Goal: Task Accomplishment & Management: Use online tool/utility

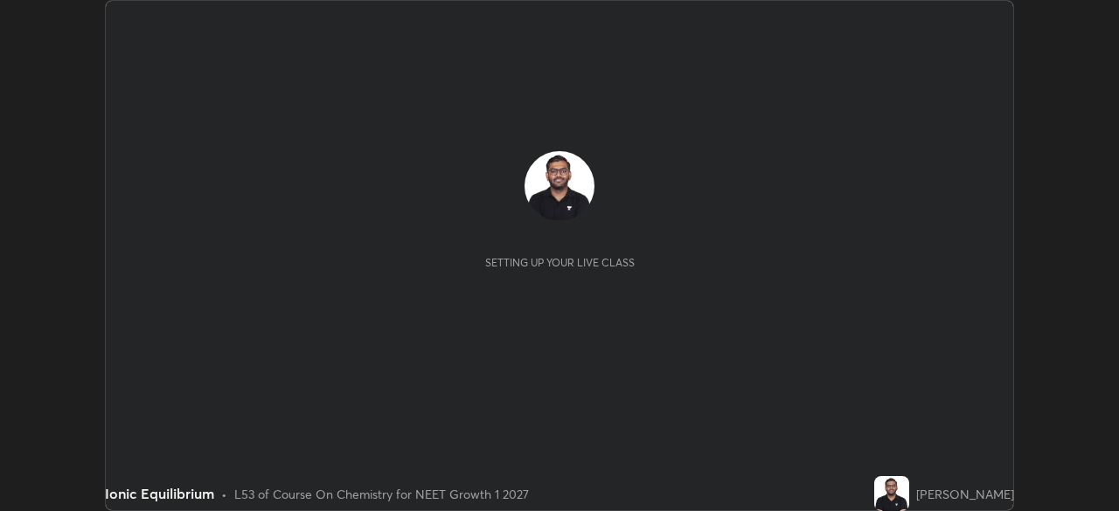
scroll to position [511, 1118]
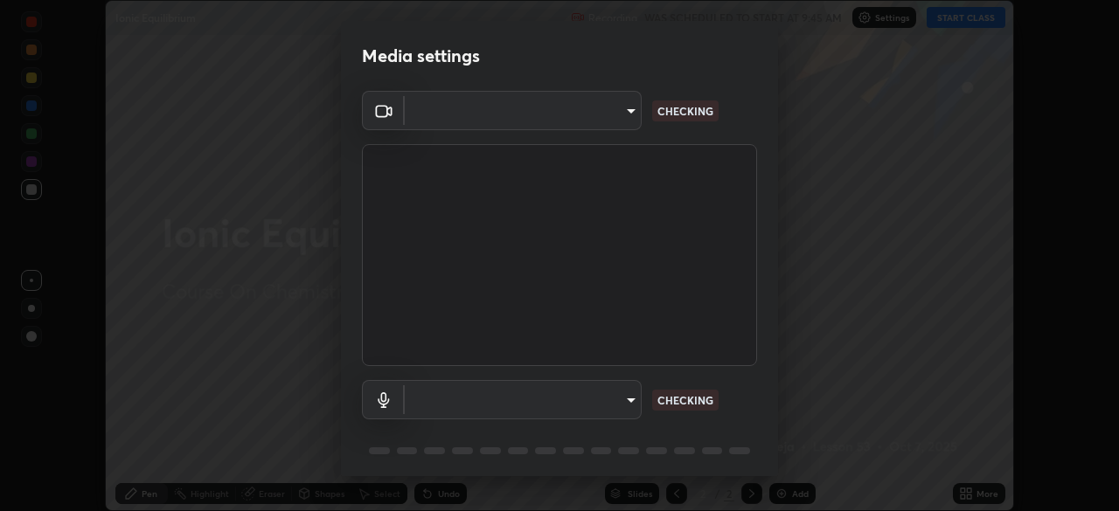
type input "f980875124209cf85bbf3f3452d6382f644449d4b80ed3042153ab235f4cb748"
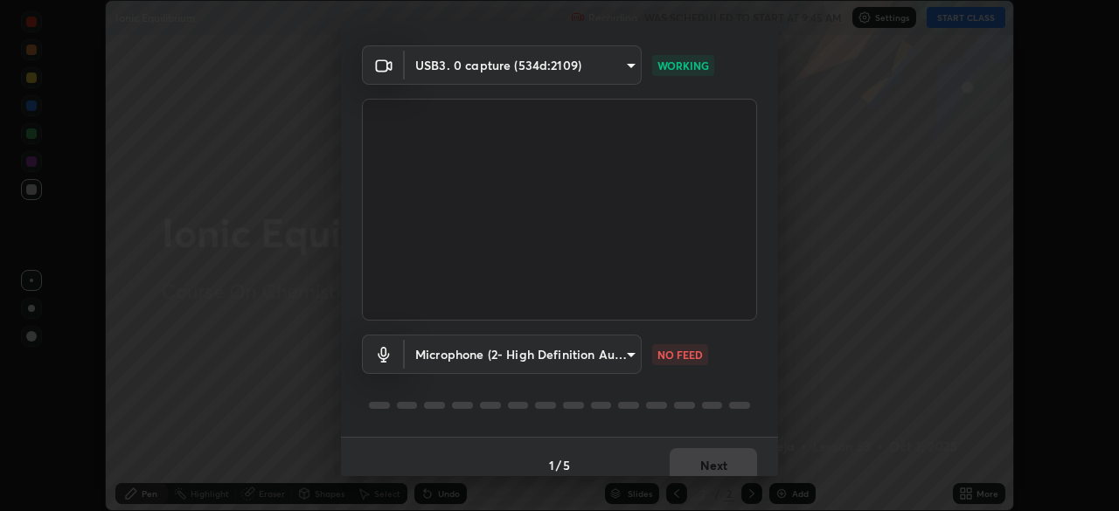
scroll to position [62, 0]
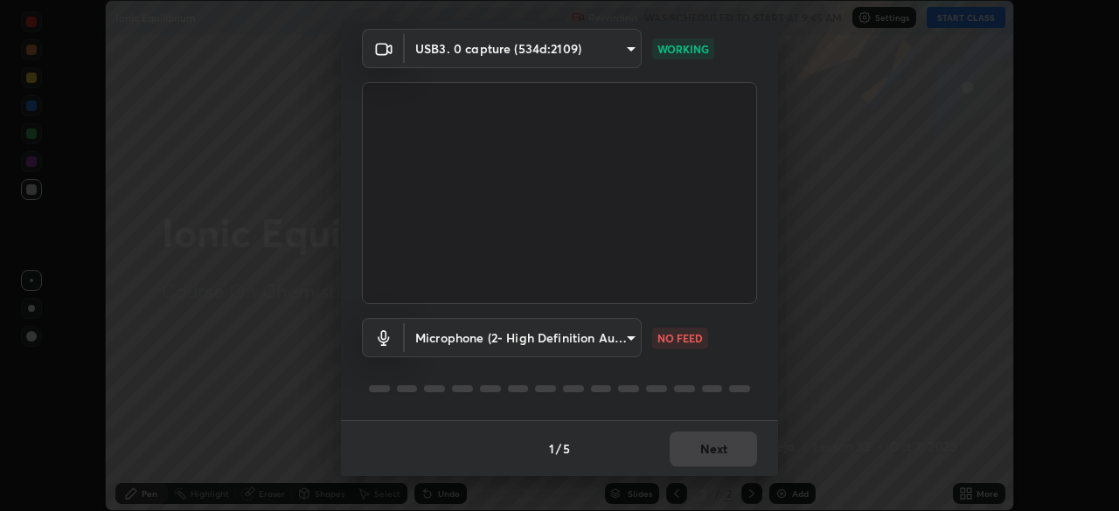
click at [614, 342] on body "Erase all Ionic Equilibrium Recording WAS SCHEDULED TO START AT 9:45 AM Setting…" at bounding box center [559, 255] width 1119 height 511
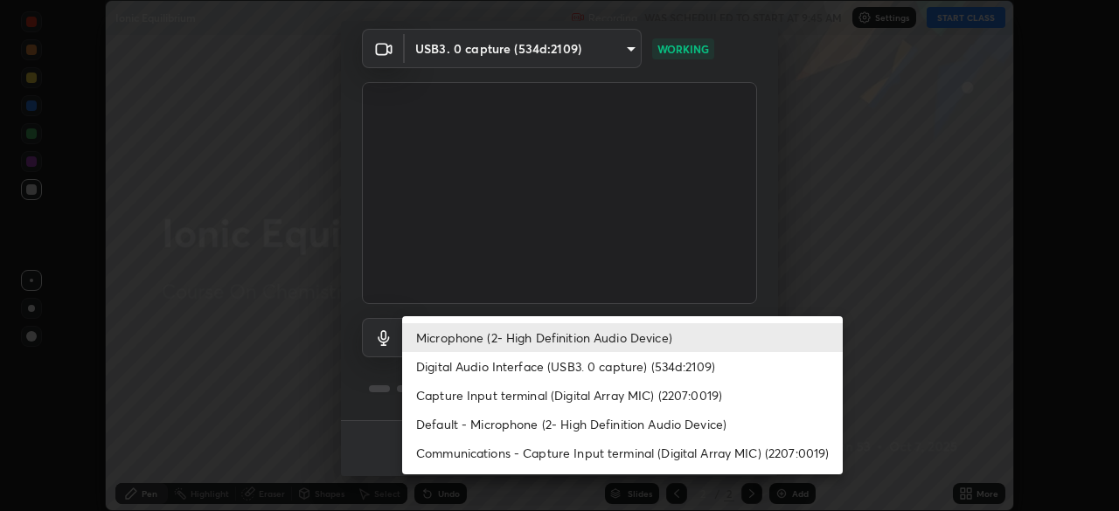
click at [614, 364] on li "Digital Audio Interface (USB3. 0 capture) (534d:2109)" at bounding box center [622, 366] width 440 height 29
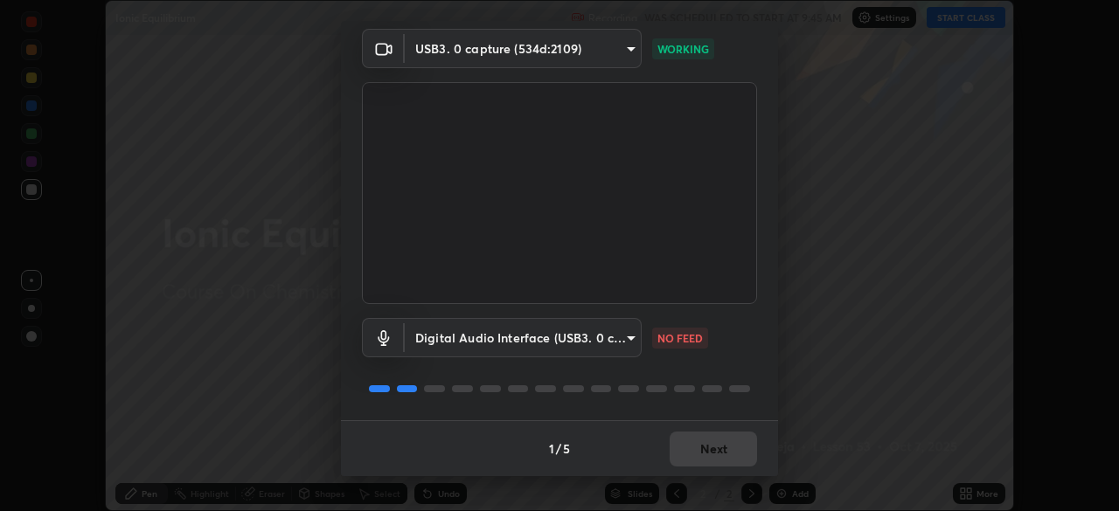
click at [600, 339] on body "Erase all Ionic Equilibrium Recording WAS SCHEDULED TO START AT 9:45 AM Setting…" at bounding box center [559, 255] width 1119 height 511
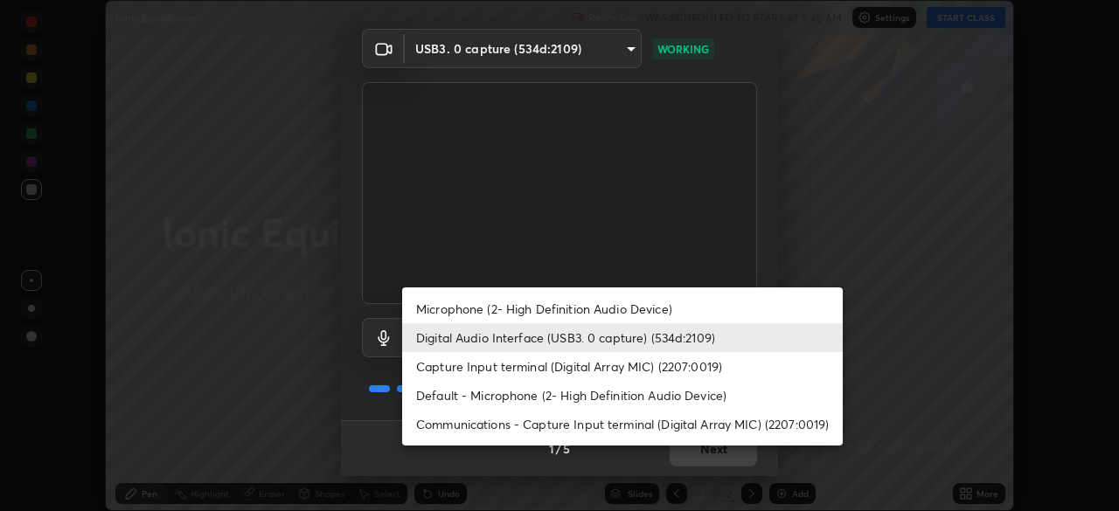
click at [588, 311] on li "Microphone (2- High Definition Audio Device)" at bounding box center [622, 309] width 440 height 29
type input "5fa097388a4fcdee07a10247f1d425762d8a7ac056759a89de49364f83e6b3d5"
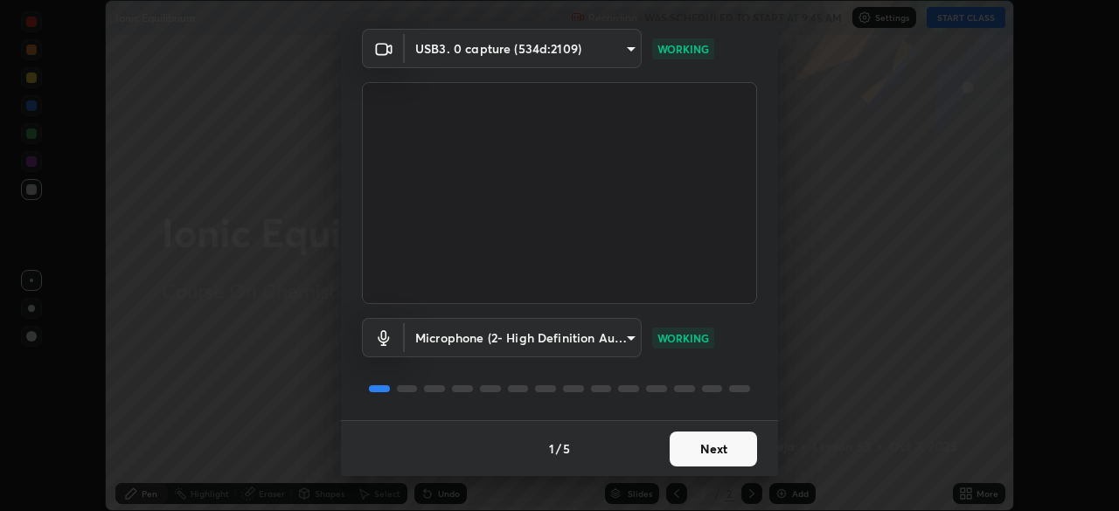
click at [720, 447] on button "Next" at bounding box center [712, 449] width 87 height 35
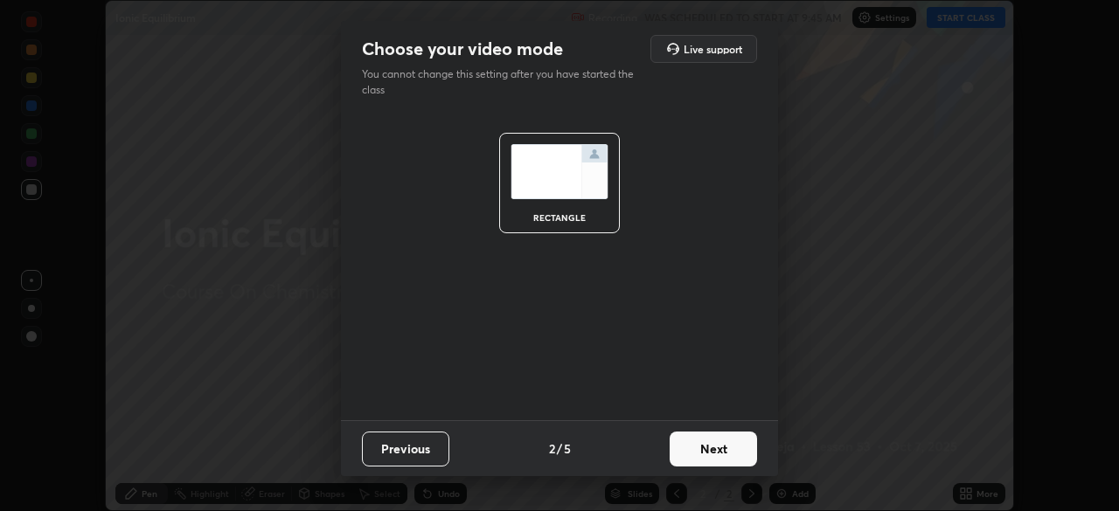
scroll to position [0, 0]
click at [720, 447] on button "Next" at bounding box center [712, 449] width 87 height 35
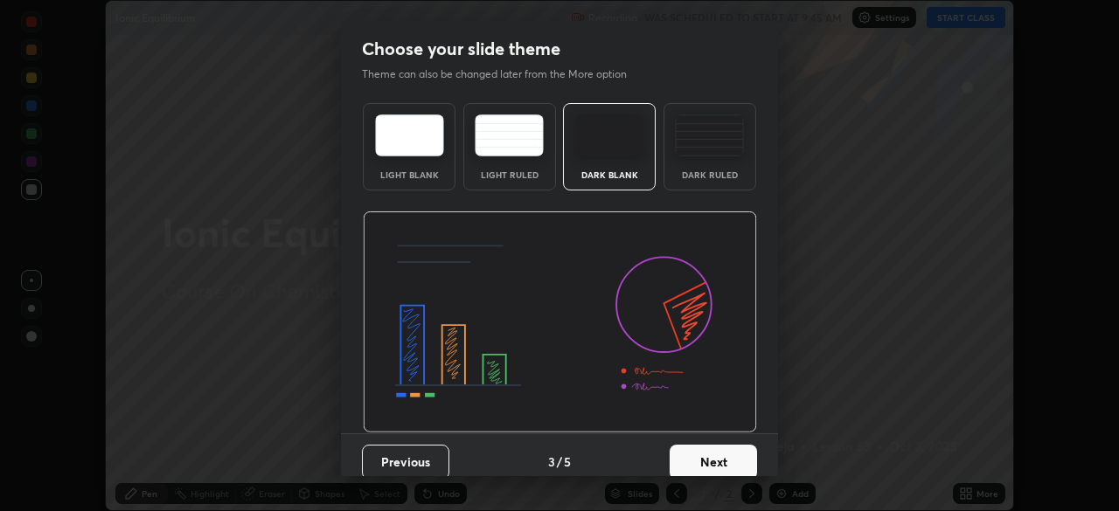
click at [711, 164] on div "Dark Ruled" at bounding box center [709, 146] width 93 height 87
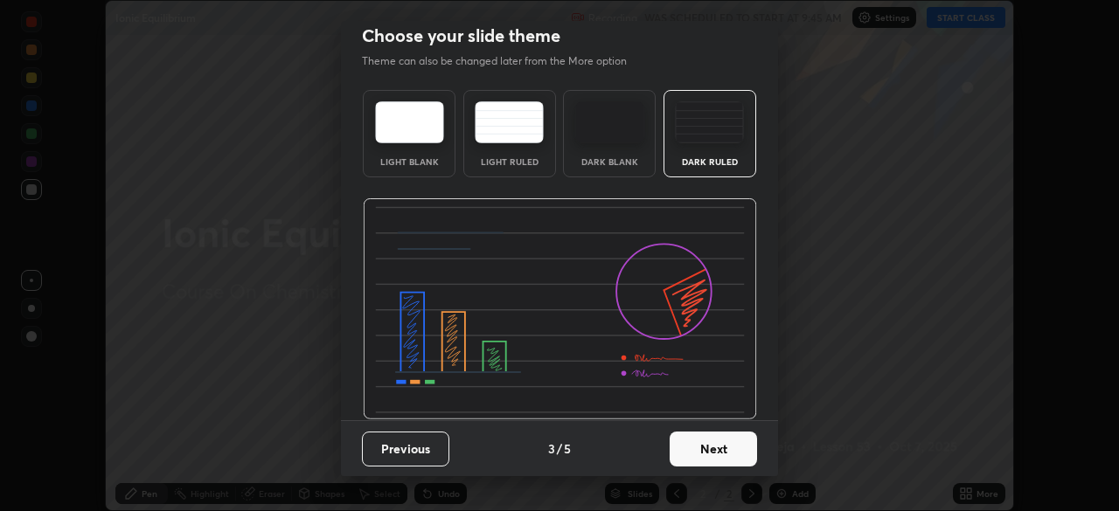
click at [722, 433] on button "Next" at bounding box center [712, 449] width 87 height 35
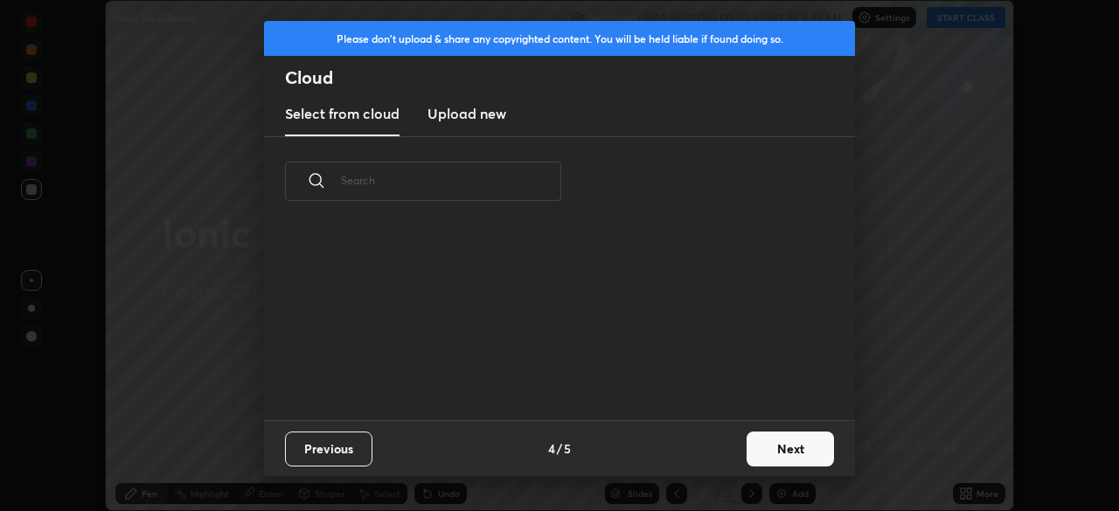
click at [766, 445] on button "Next" at bounding box center [789, 449] width 87 height 35
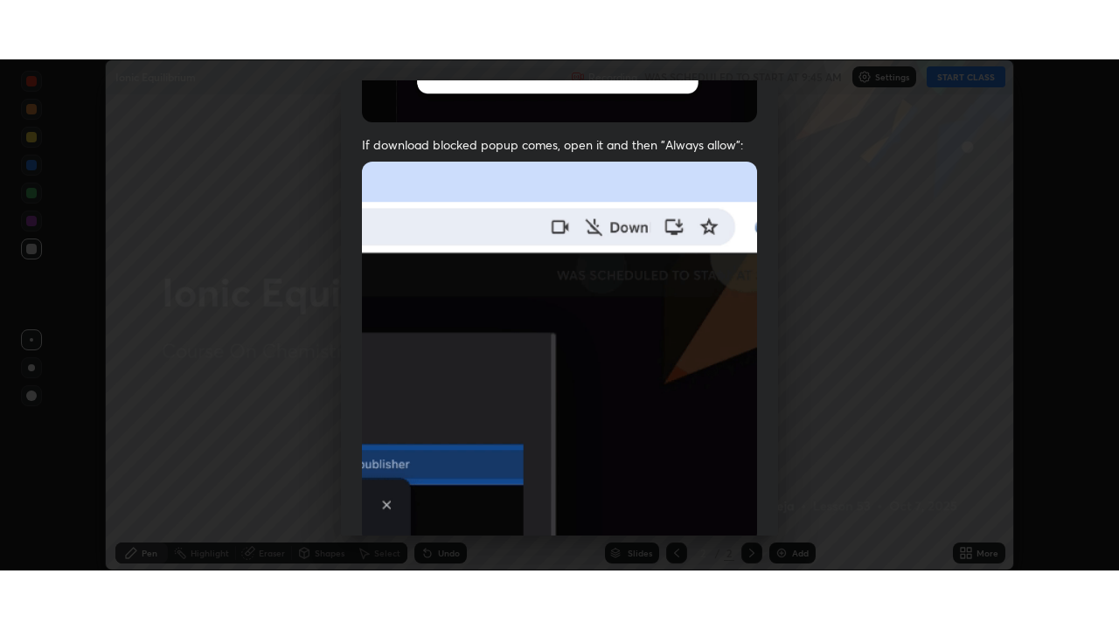
scroll to position [419, 0]
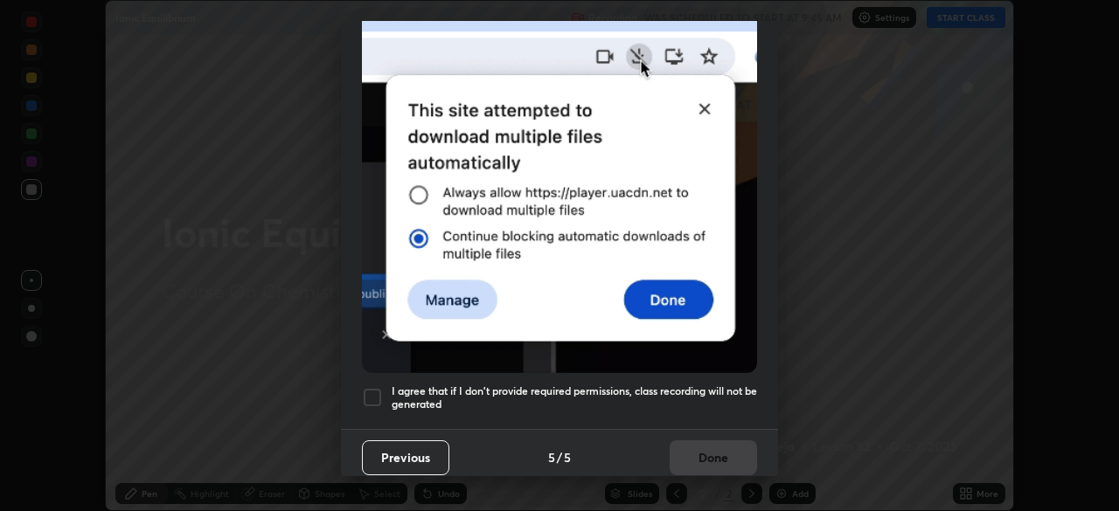
click at [691, 389] on h5 "I agree that if I don't provide required permissions, class recording will not …" at bounding box center [574, 398] width 365 height 27
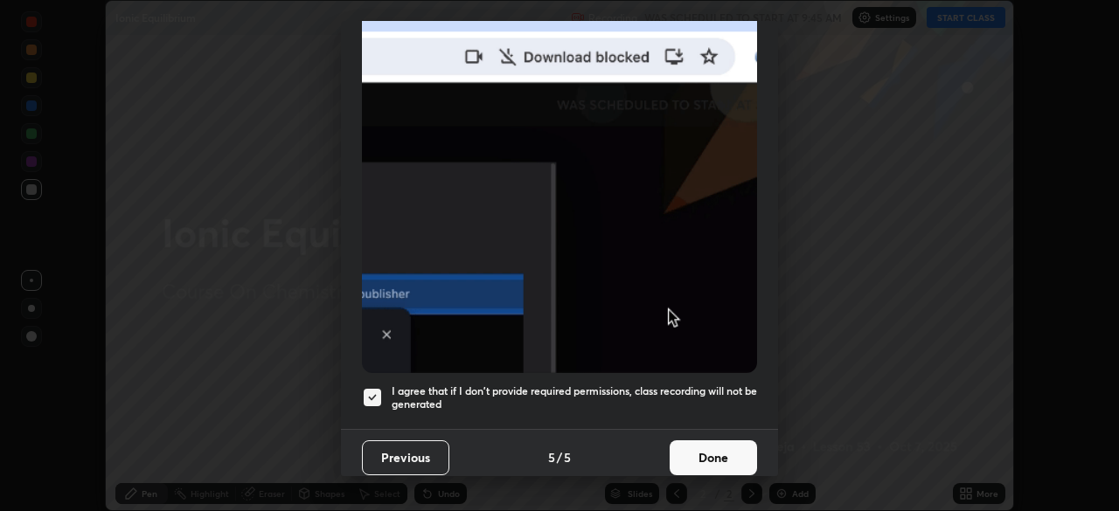
click at [703, 445] on button "Done" at bounding box center [712, 457] width 87 height 35
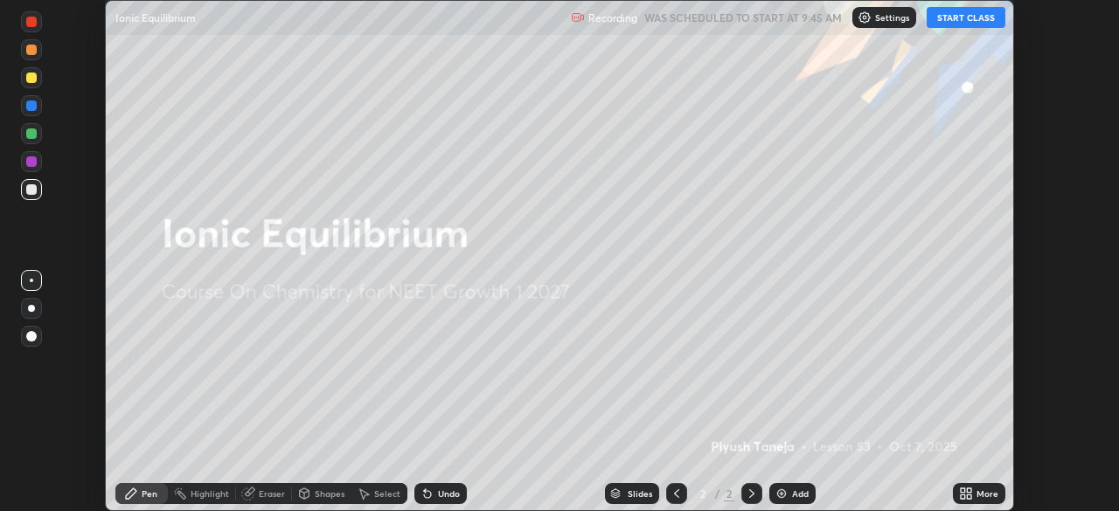
click at [960, 18] on button "START CLASS" at bounding box center [965, 17] width 79 height 21
click at [979, 494] on div "More" at bounding box center [987, 493] width 22 height 9
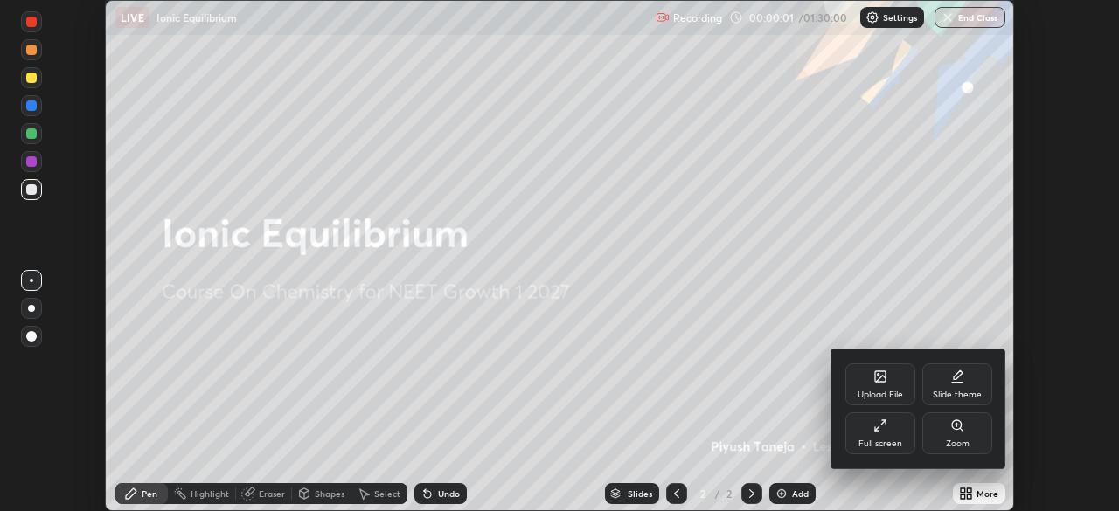
click at [882, 437] on div "Full screen" at bounding box center [880, 434] width 70 height 42
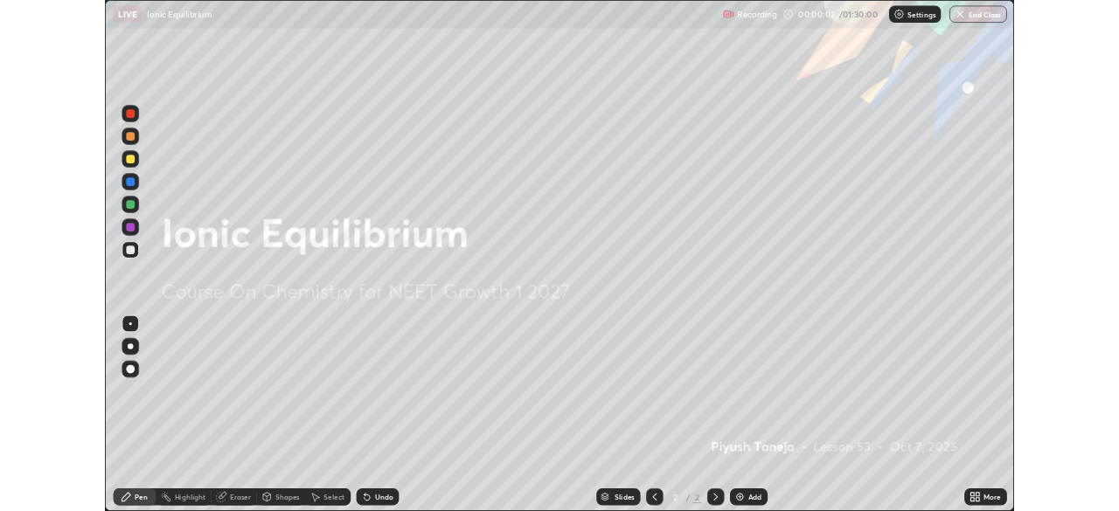
scroll to position [629, 1119]
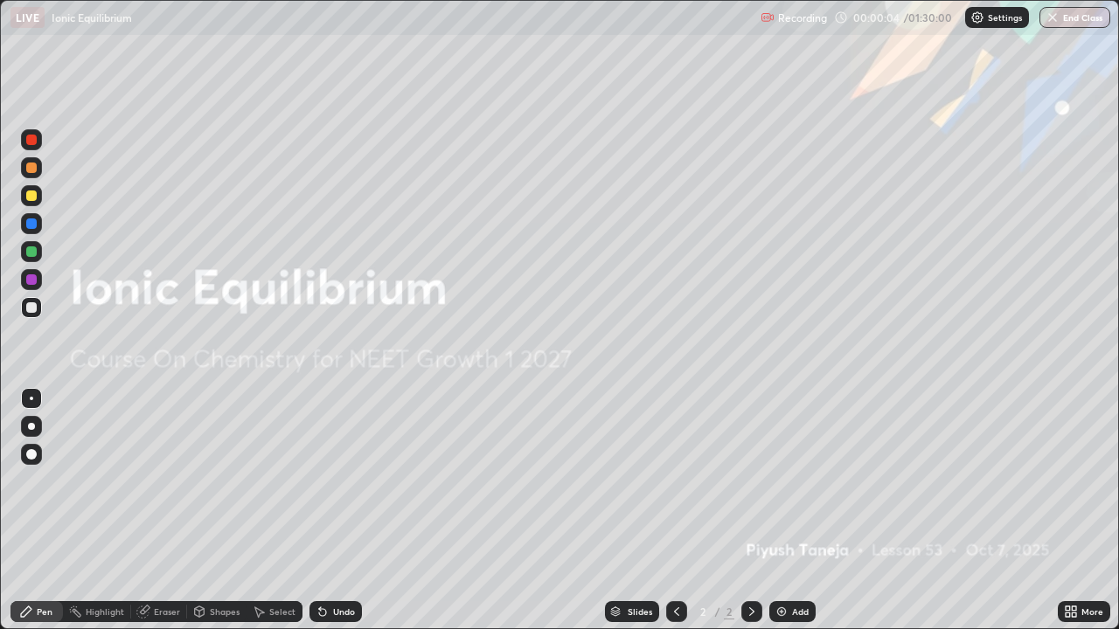
click at [787, 510] on div "Add" at bounding box center [792, 611] width 46 height 21
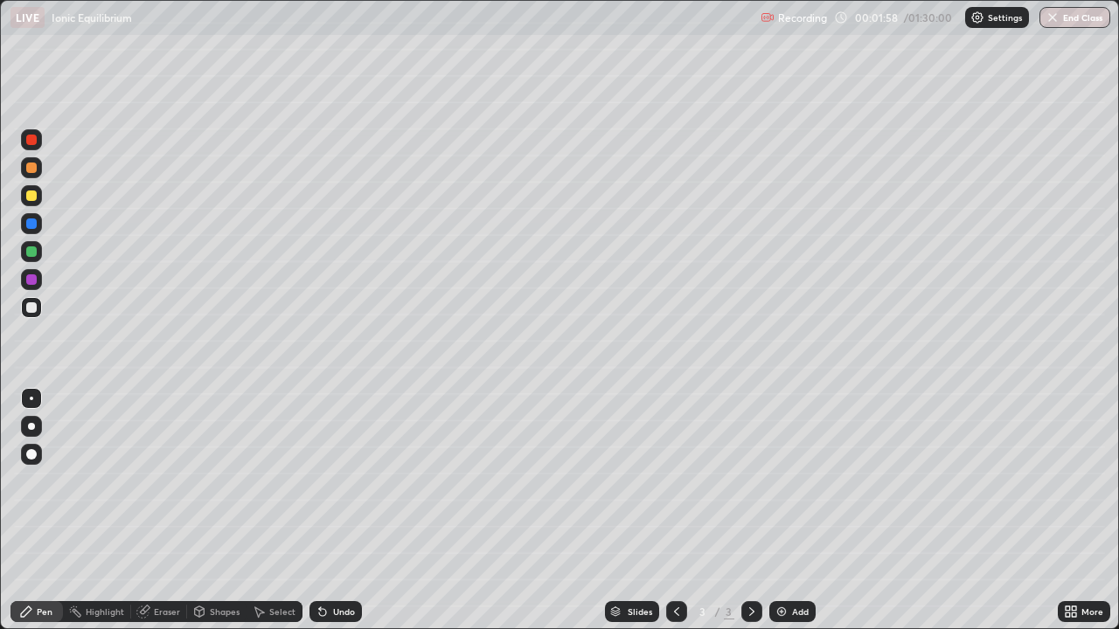
click at [224, 510] on div "Shapes" at bounding box center [225, 611] width 30 height 9
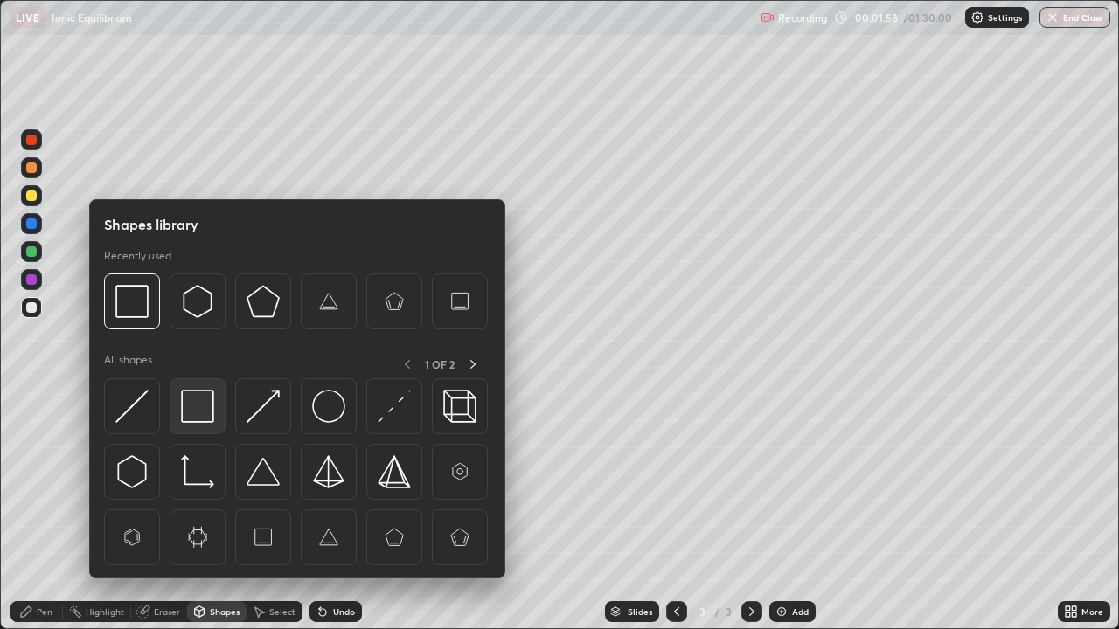
click at [204, 407] on img at bounding box center [197, 406] width 33 height 33
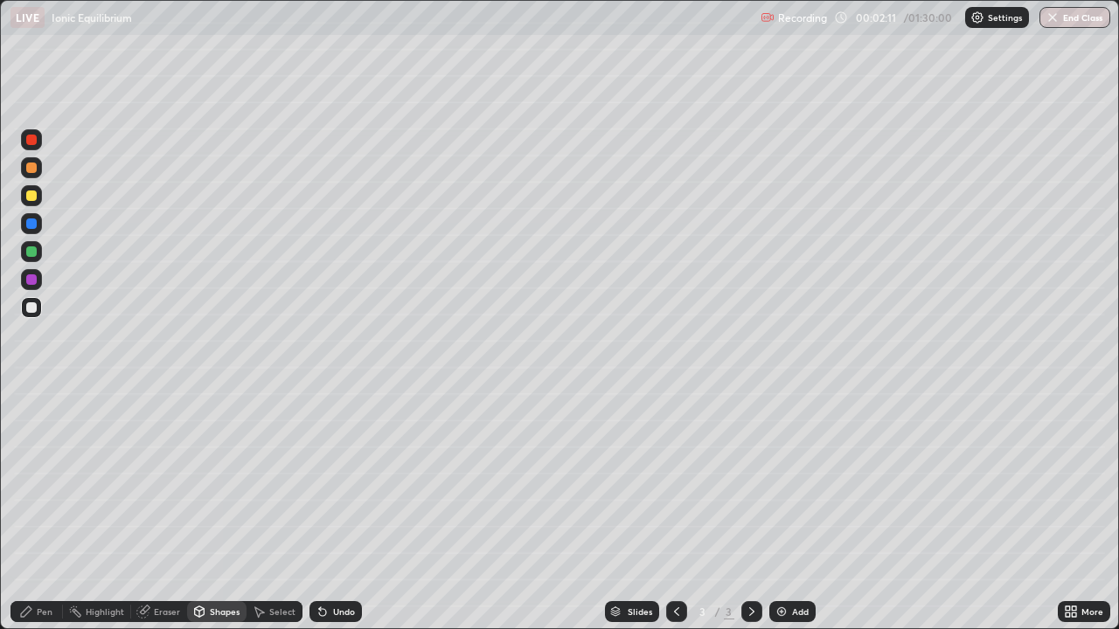
click at [340, 510] on div "Undo" at bounding box center [344, 611] width 22 height 9
click at [41, 510] on div "Pen" at bounding box center [45, 611] width 16 height 9
click at [214, 510] on div "Shapes" at bounding box center [216, 611] width 59 height 21
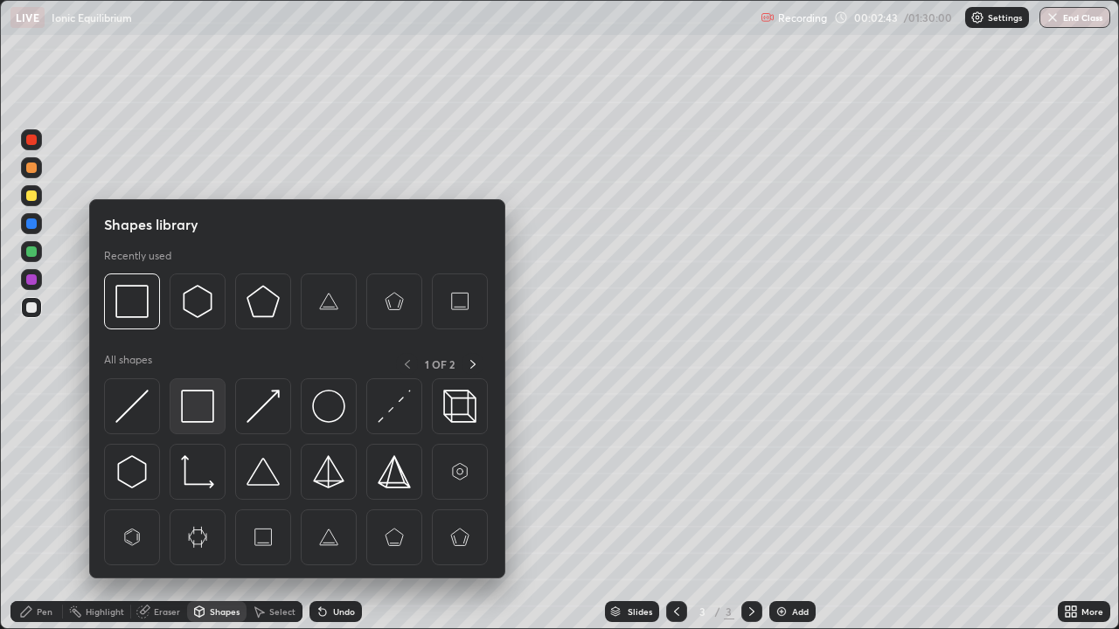
click at [204, 404] on img at bounding box center [197, 406] width 33 height 33
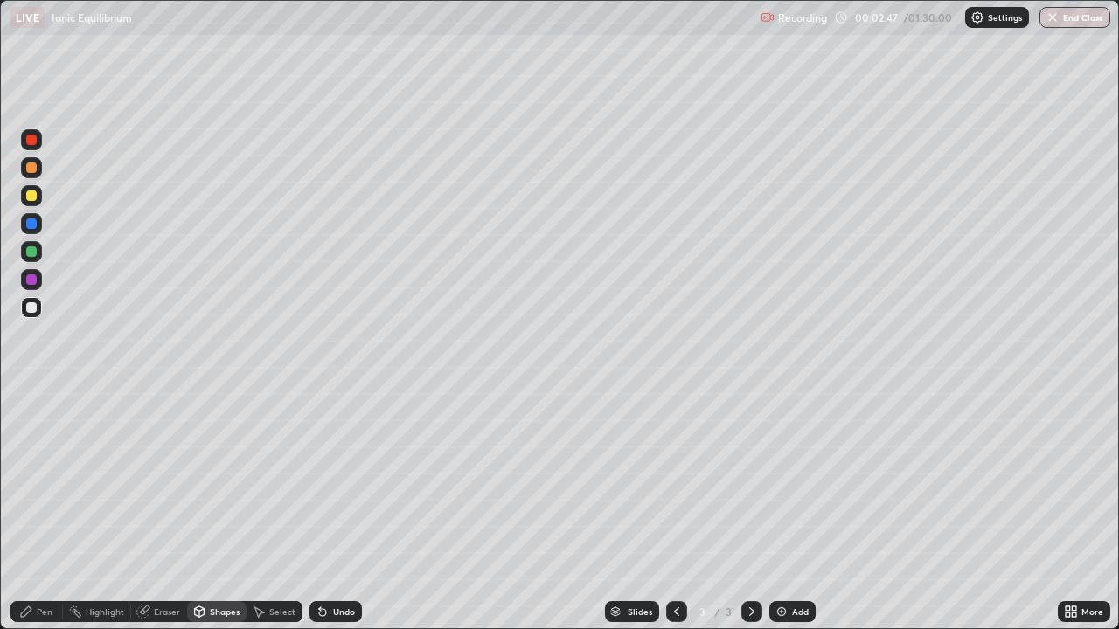
click at [37, 510] on div "Pen" at bounding box center [45, 611] width 16 height 9
click at [788, 510] on div "Add" at bounding box center [792, 611] width 46 height 21
click at [338, 510] on div "Undo" at bounding box center [335, 611] width 52 height 21
click at [170, 510] on div "Eraser" at bounding box center [167, 611] width 26 height 9
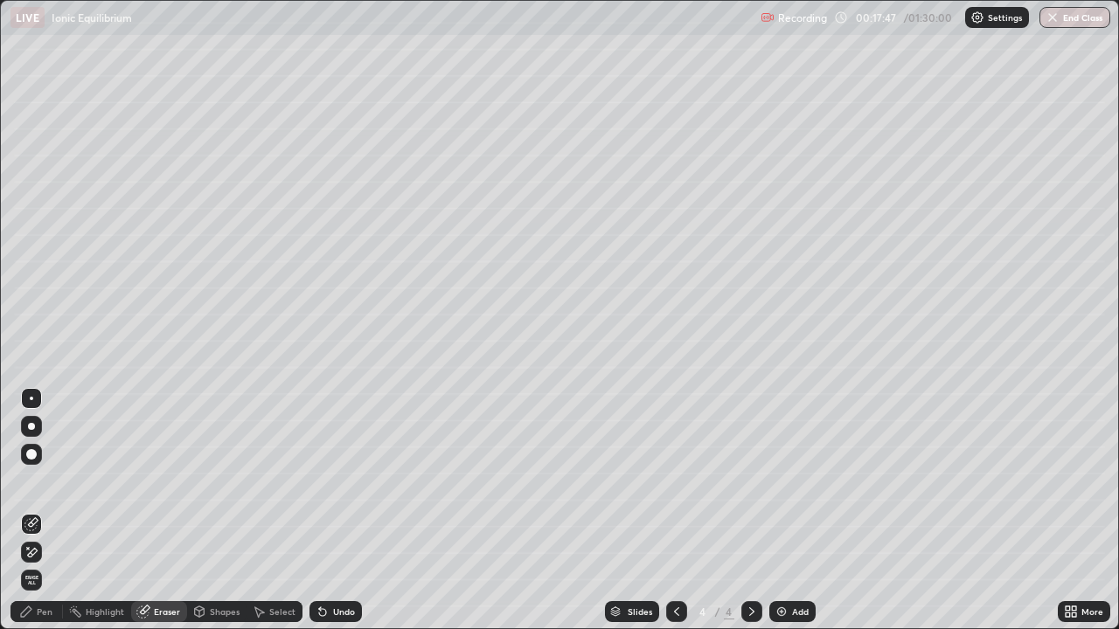
click at [45, 510] on div "Pen" at bounding box center [36, 611] width 52 height 21
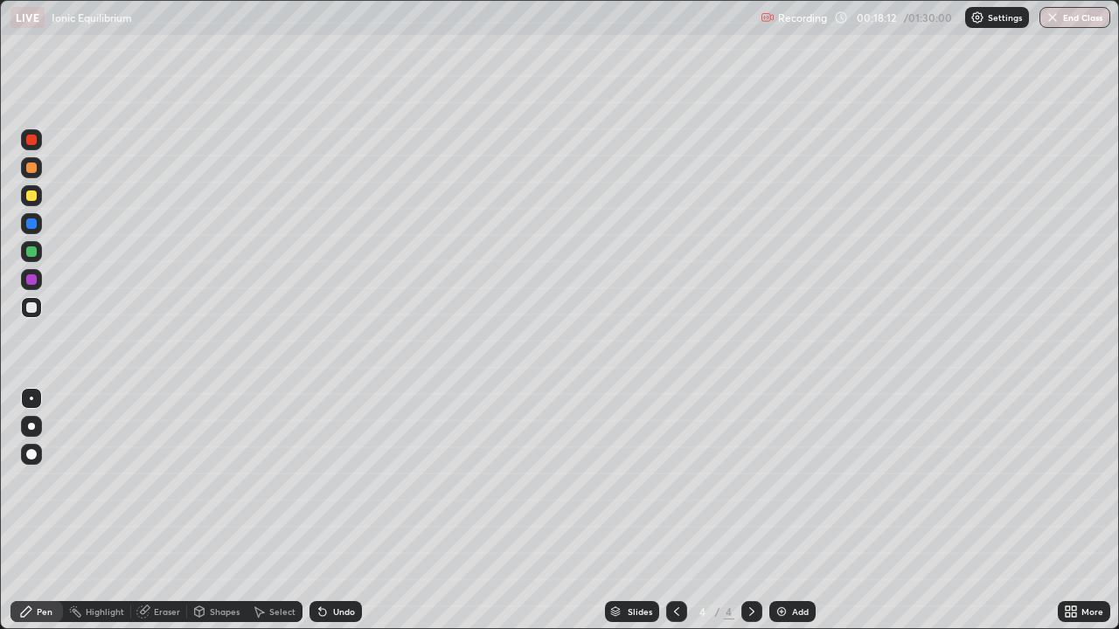
click at [792, 510] on div "Add" at bounding box center [800, 611] width 17 height 9
click at [669, 510] on icon at bounding box center [676, 612] width 14 height 14
click at [741, 510] on div at bounding box center [751, 611] width 21 height 21
click at [336, 510] on div "Undo" at bounding box center [344, 611] width 22 height 9
click at [335, 510] on div "Undo" at bounding box center [344, 611] width 22 height 9
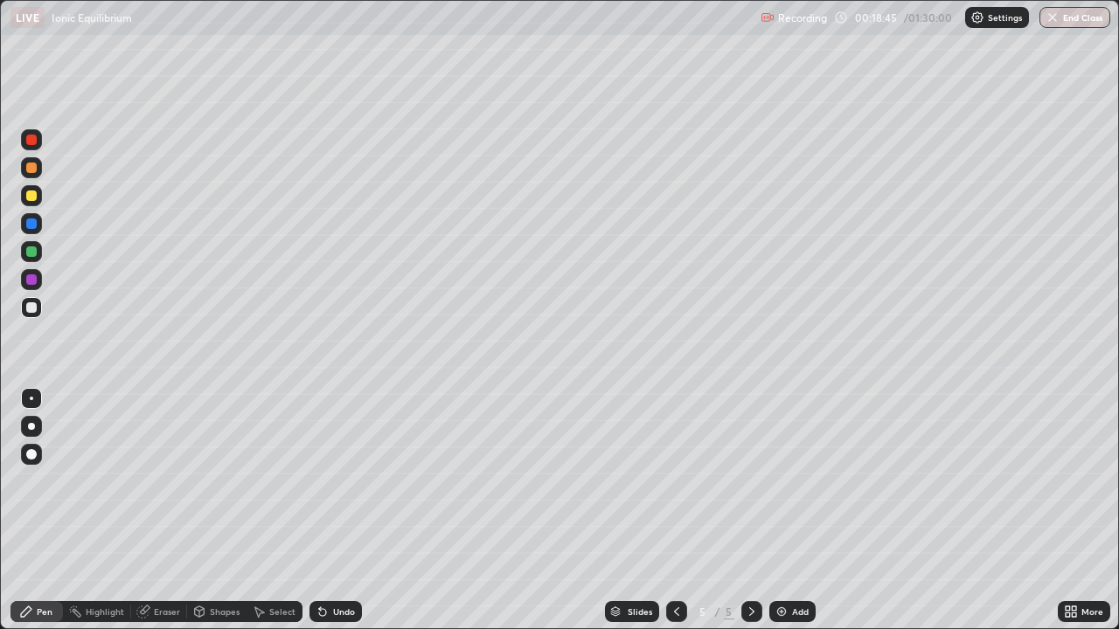
click at [167, 510] on div "Eraser" at bounding box center [167, 611] width 26 height 9
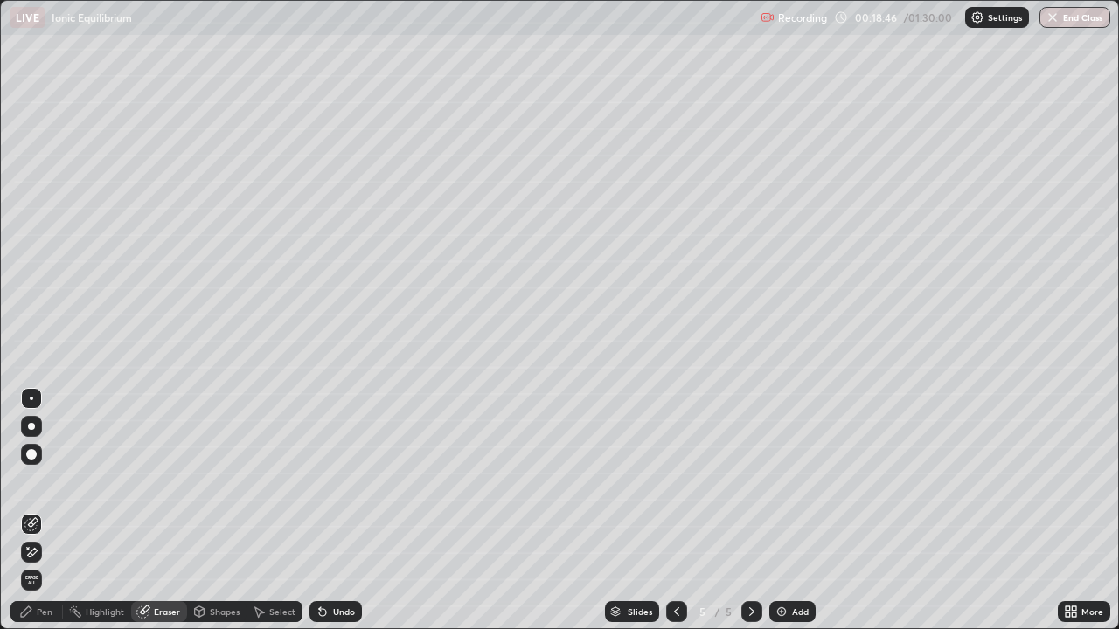
click at [46, 510] on div "Pen" at bounding box center [45, 611] width 16 height 9
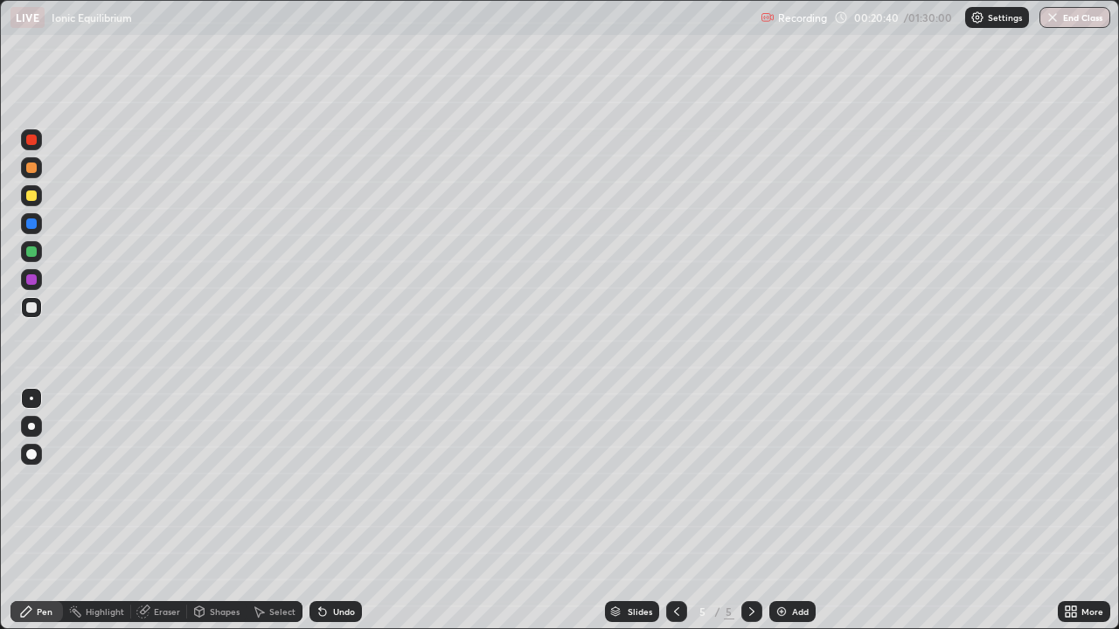
click at [228, 510] on div "Shapes" at bounding box center [225, 611] width 30 height 9
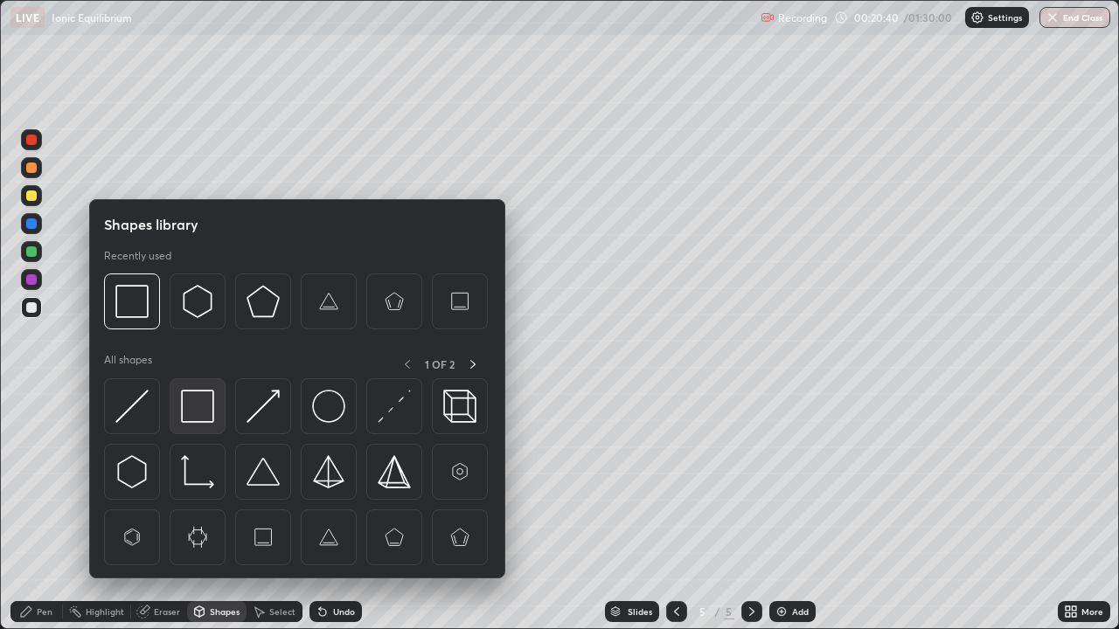
click at [195, 413] on img at bounding box center [197, 406] width 33 height 33
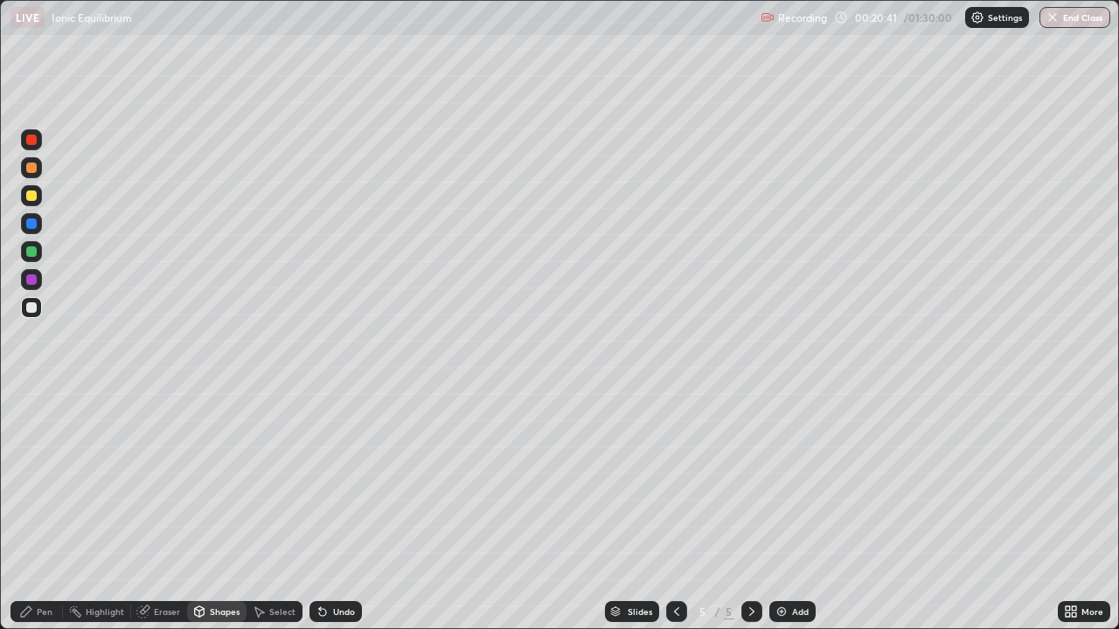
click at [32, 196] on div at bounding box center [31, 196] width 10 height 10
click at [45, 510] on div "Pen" at bounding box center [36, 611] width 52 height 21
click at [675, 510] on icon at bounding box center [676, 612] width 14 height 14
click at [749, 510] on icon at bounding box center [752, 612] width 14 height 14
click at [675, 510] on icon at bounding box center [676, 612] width 14 height 14
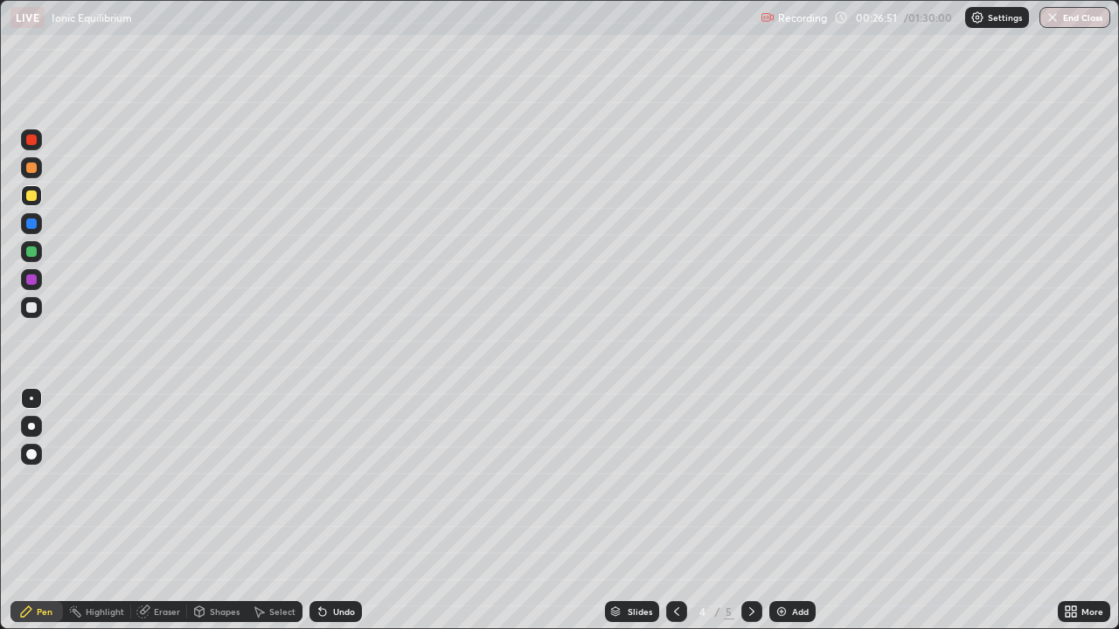
click at [750, 510] on icon at bounding box center [752, 612] width 14 height 14
click at [31, 311] on div at bounding box center [31, 307] width 10 height 10
click at [36, 199] on div at bounding box center [31, 195] width 21 height 21
click at [32, 252] on div at bounding box center [31, 251] width 10 height 10
click at [333, 510] on div "Undo" at bounding box center [344, 611] width 22 height 9
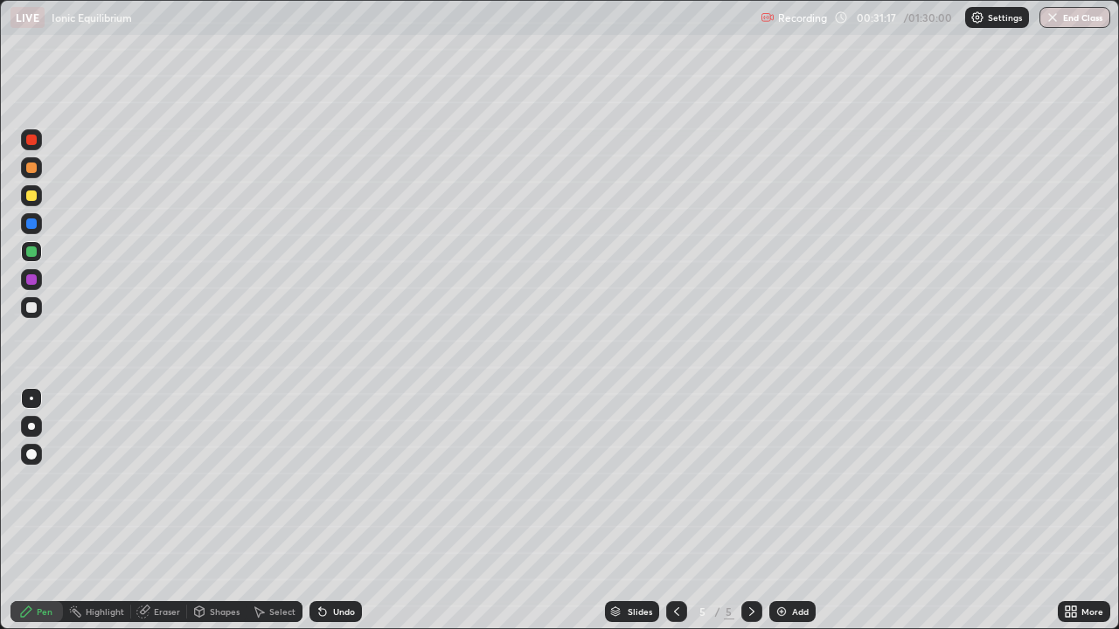
click at [327, 510] on icon at bounding box center [322, 612] width 14 height 14
click at [333, 510] on div "Undo" at bounding box center [335, 611] width 52 height 21
click at [31, 304] on div at bounding box center [31, 307] width 10 height 10
click at [787, 510] on div "Add" at bounding box center [792, 611] width 46 height 21
click at [675, 510] on icon at bounding box center [676, 612] width 14 height 14
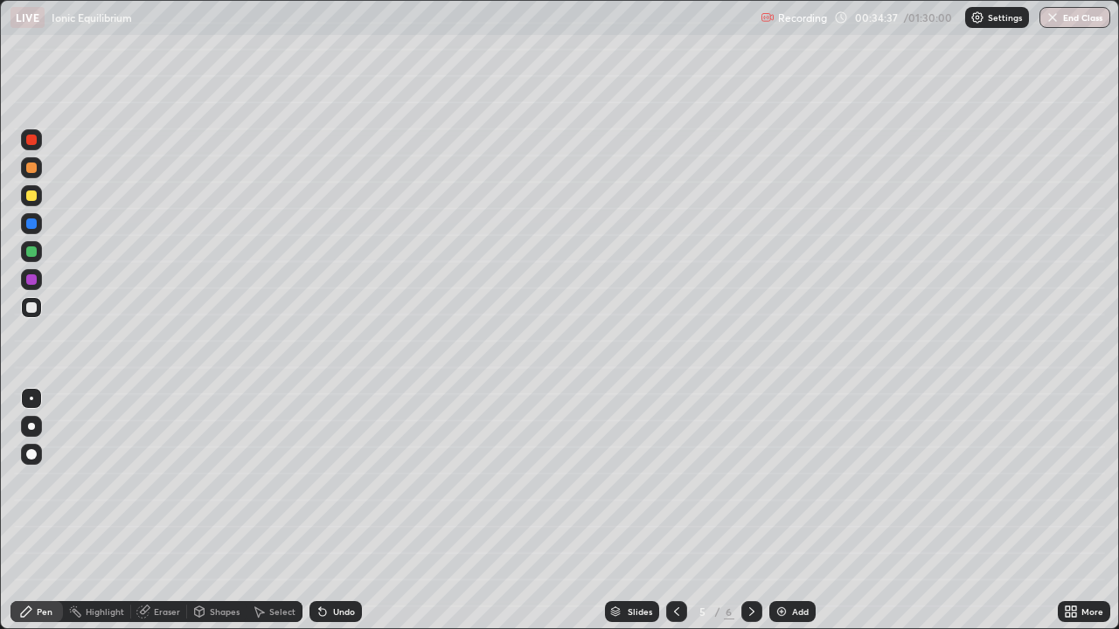
click at [676, 510] on div at bounding box center [676, 611] width 21 height 21
click at [748, 510] on icon at bounding box center [752, 612] width 14 height 14
click at [787, 510] on div "Add" at bounding box center [792, 611] width 46 height 21
click at [797, 510] on div "Add" at bounding box center [800, 611] width 17 height 9
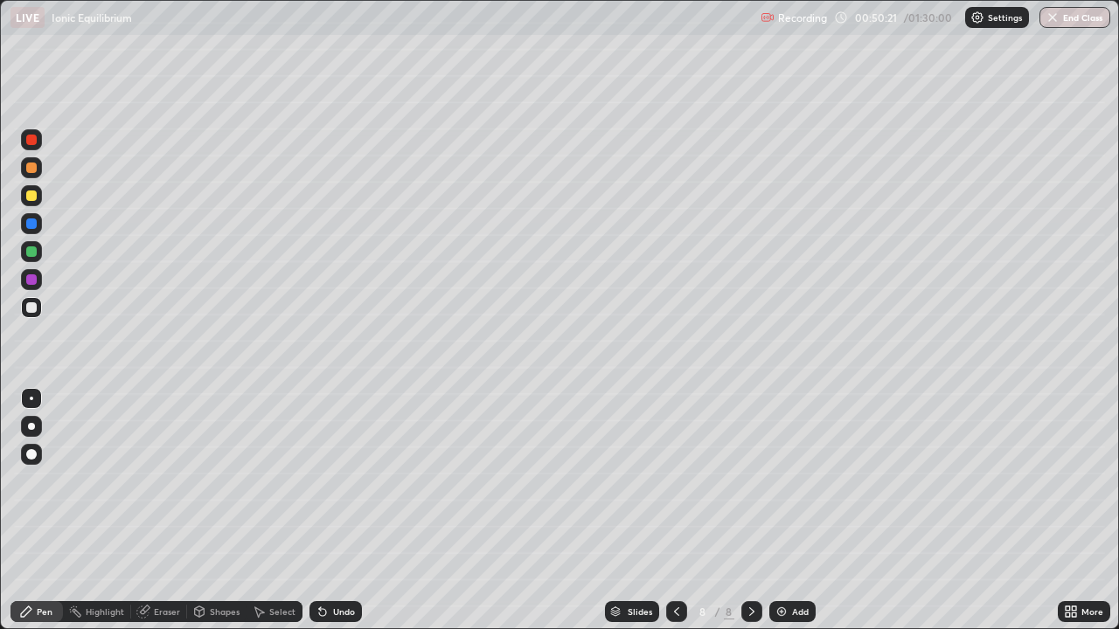
click at [163, 510] on div "Eraser" at bounding box center [167, 611] width 26 height 9
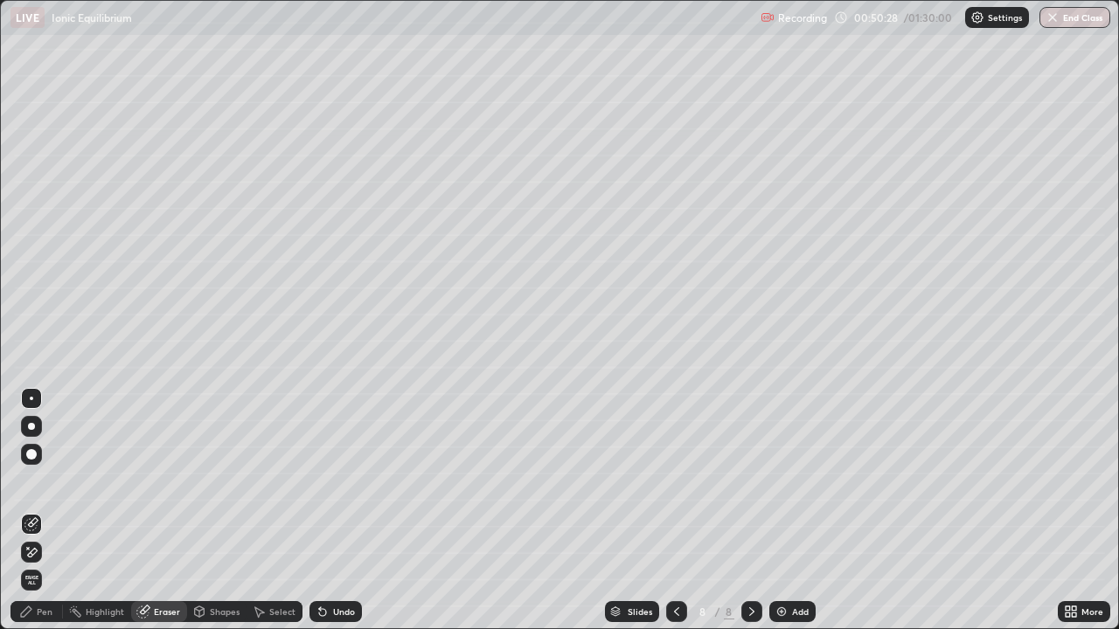
click at [38, 510] on div "Pen" at bounding box center [36, 611] width 52 height 21
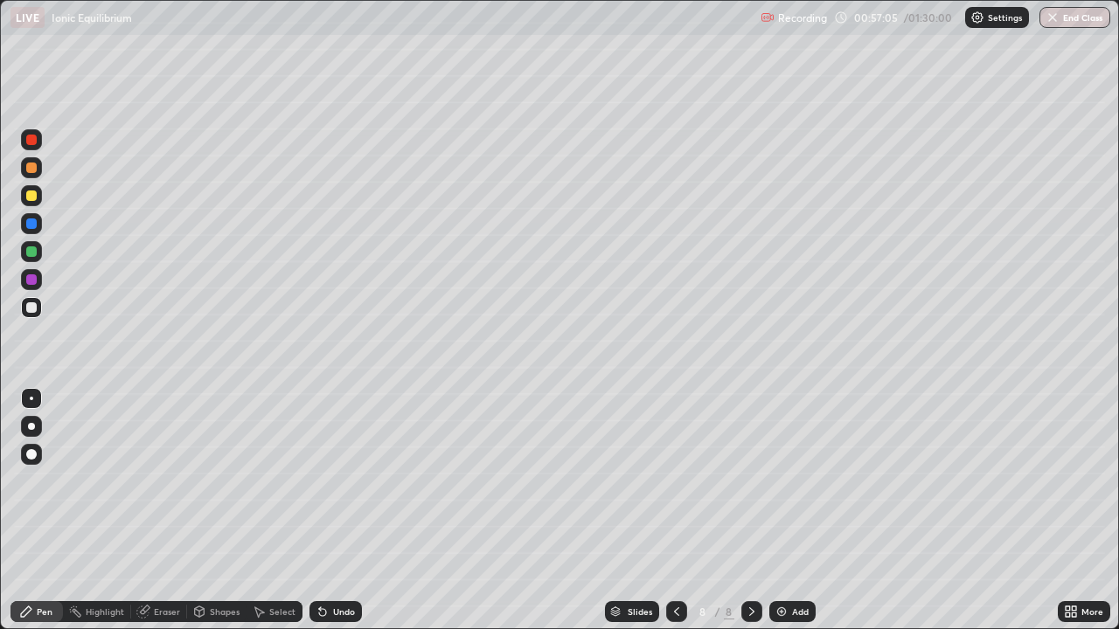
click at [333, 510] on div "Undo" at bounding box center [344, 611] width 22 height 9
click at [770, 510] on div "Add" at bounding box center [792, 611] width 46 height 21
click at [337, 510] on div "Undo" at bounding box center [335, 611] width 52 height 21
click at [337, 510] on div "Undo" at bounding box center [344, 611] width 22 height 9
click at [336, 510] on div "Undo" at bounding box center [344, 611] width 22 height 9
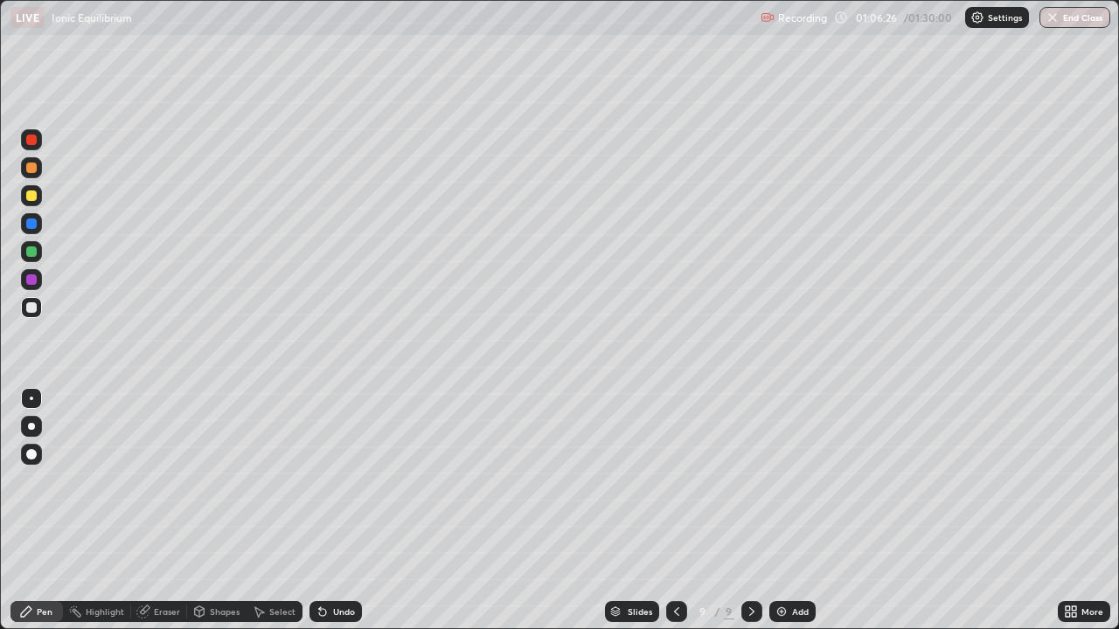
click at [343, 510] on div "Undo" at bounding box center [344, 611] width 22 height 9
click at [346, 510] on div "Undo" at bounding box center [344, 611] width 22 height 9
click at [350, 510] on div "Undo" at bounding box center [335, 611] width 52 height 21
click at [34, 198] on div at bounding box center [31, 196] width 10 height 10
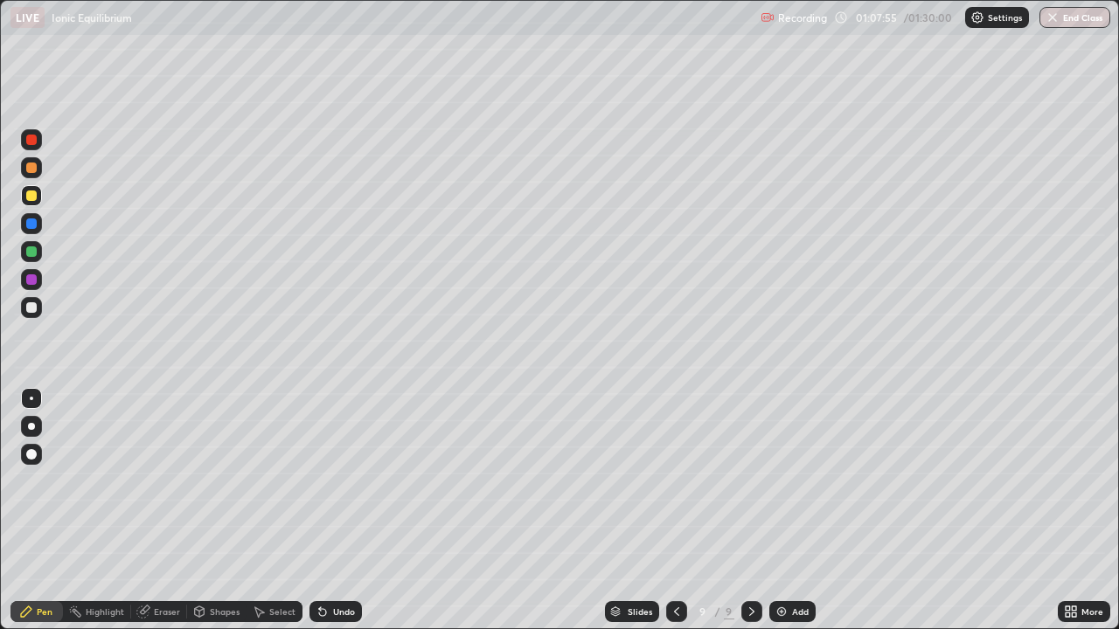
click at [34, 310] on div at bounding box center [31, 307] width 10 height 10
click at [781, 510] on img at bounding box center [781, 612] width 14 height 14
click at [32, 303] on div at bounding box center [31, 307] width 10 height 10
click at [350, 510] on div "Undo" at bounding box center [344, 611] width 22 height 9
click at [1073, 510] on icon at bounding box center [1073, 609] width 4 height 4
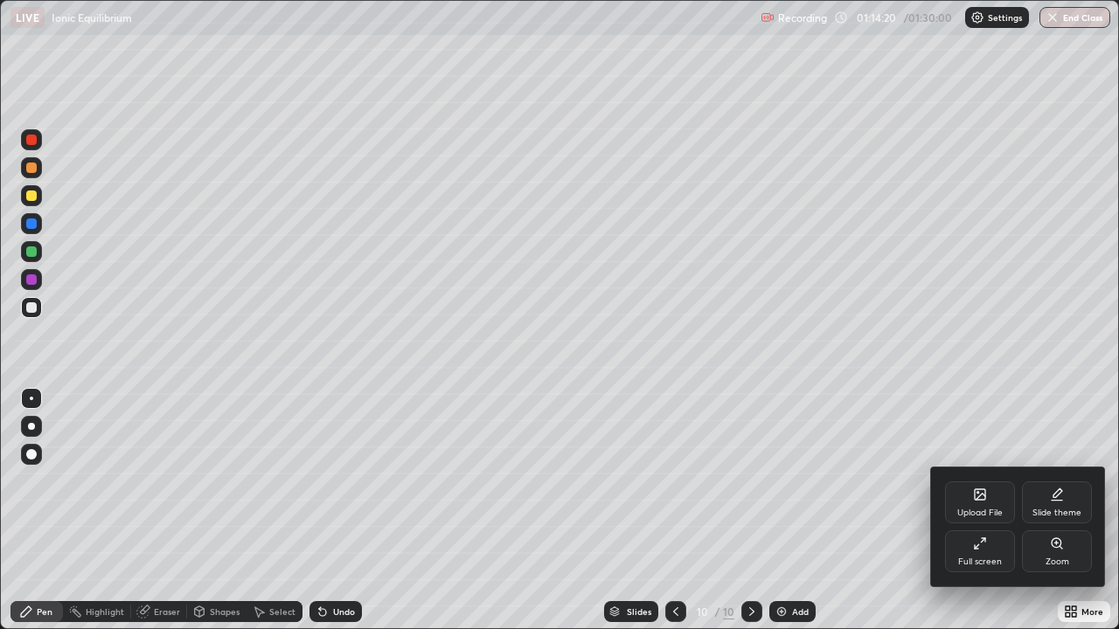
click at [1001, 510] on div "Full screen" at bounding box center [980, 551] width 70 height 42
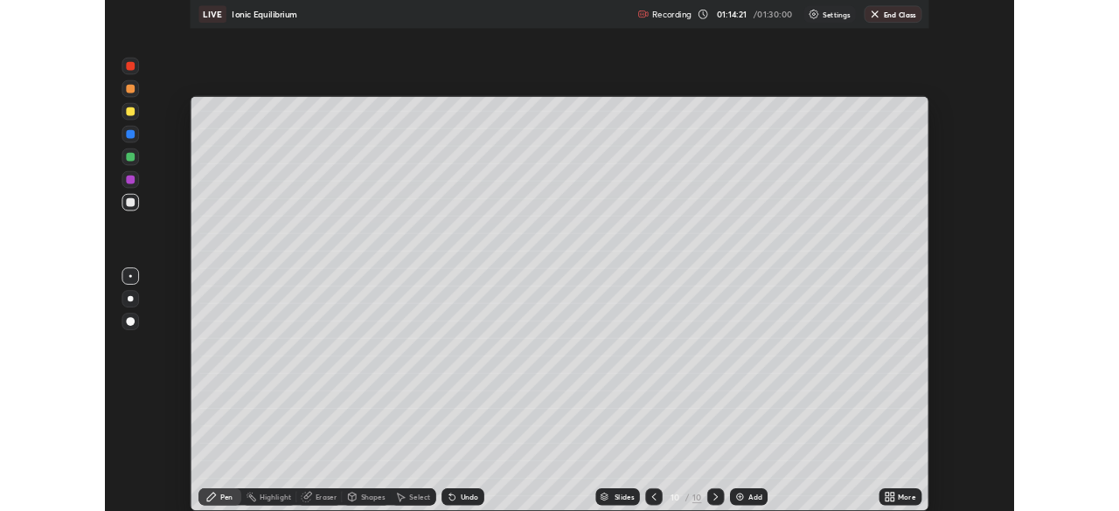
scroll to position [86883, 86276]
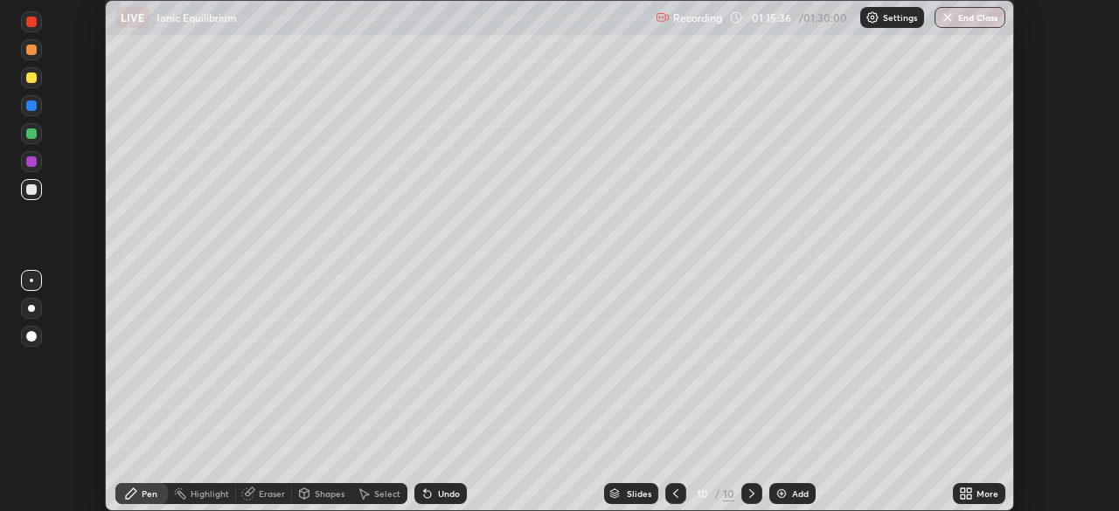
click at [445, 493] on div "Undo" at bounding box center [449, 493] width 22 height 9
click at [1067, 94] on div "Setting up your live class" at bounding box center [559, 255] width 1119 height 511
click at [673, 491] on icon at bounding box center [676, 494] width 14 height 14
click at [741, 492] on div at bounding box center [751, 493] width 21 height 21
click at [674, 499] on icon at bounding box center [676, 494] width 14 height 14
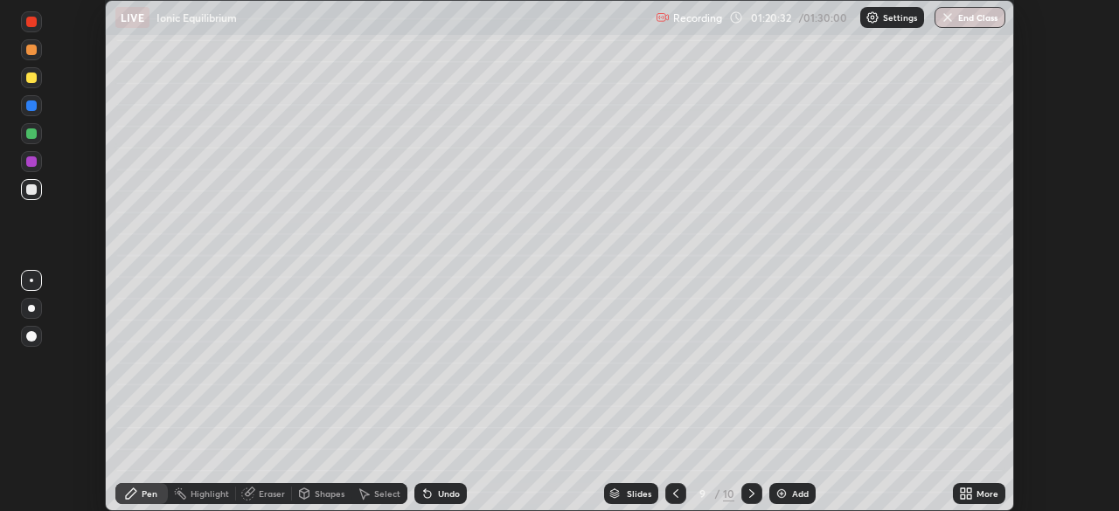
click at [750, 493] on icon at bounding box center [752, 494] width 14 height 14
click at [789, 496] on div "Add" at bounding box center [792, 493] width 46 height 21
click at [445, 497] on div "Undo" at bounding box center [449, 493] width 22 height 9
click at [956, 15] on button "End Class" at bounding box center [970, 17] width 69 height 21
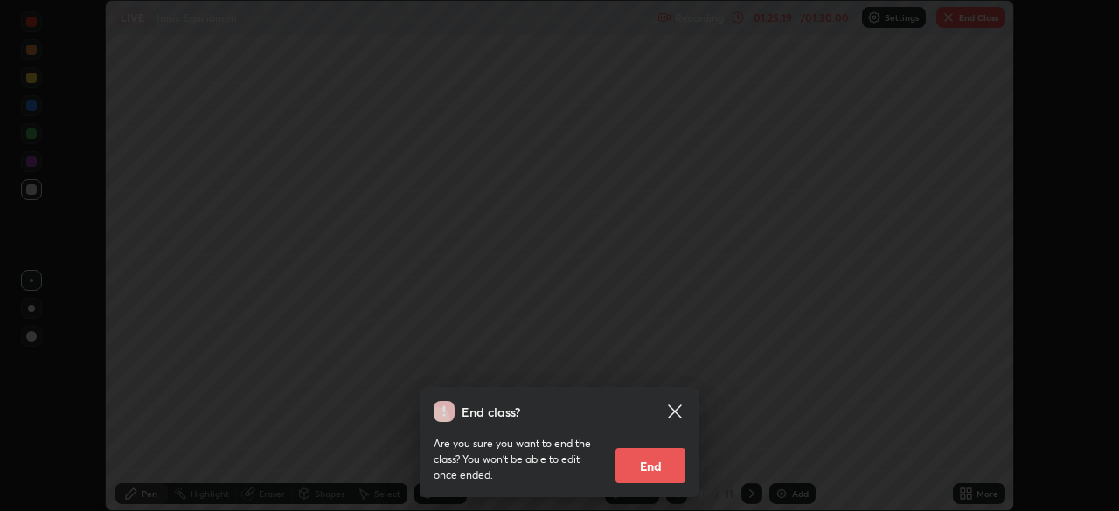
click at [651, 466] on button "End" at bounding box center [650, 465] width 70 height 35
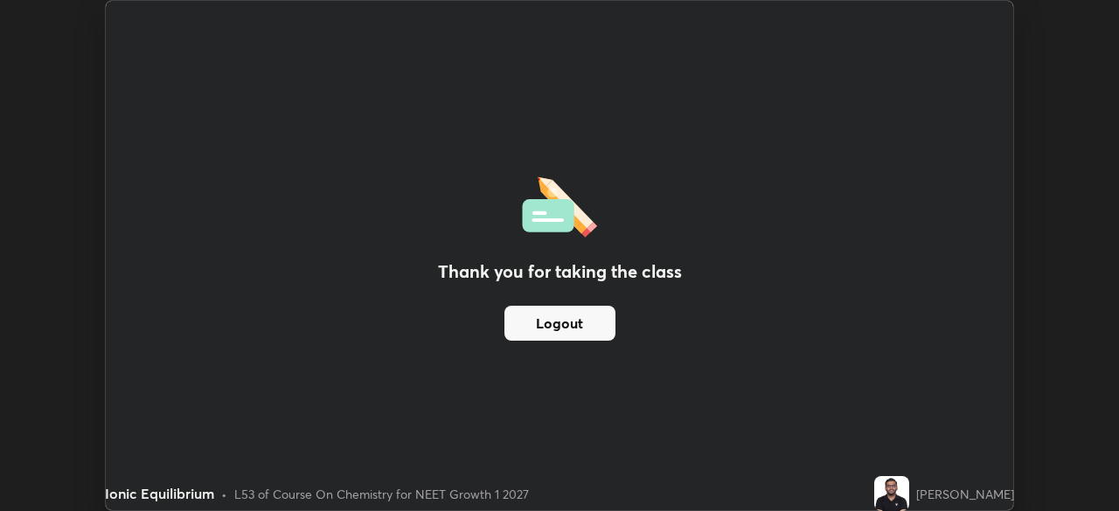
click at [577, 315] on button "Logout" at bounding box center [559, 323] width 111 height 35
click at [577, 323] on button "Logout" at bounding box center [559, 323] width 111 height 35
